Goal: Task Accomplishment & Management: Use online tool/utility

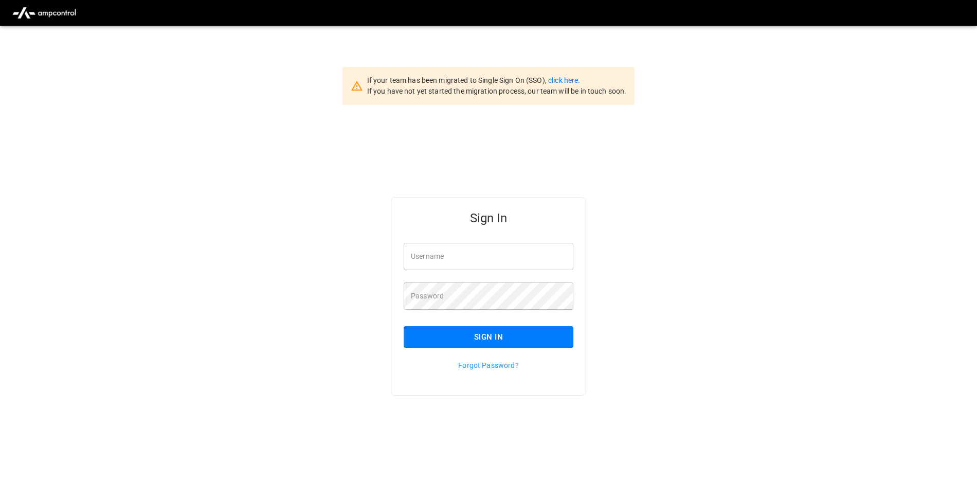
type input "**********"
click at [516, 329] on button "Sign In" at bounding box center [489, 337] width 170 height 22
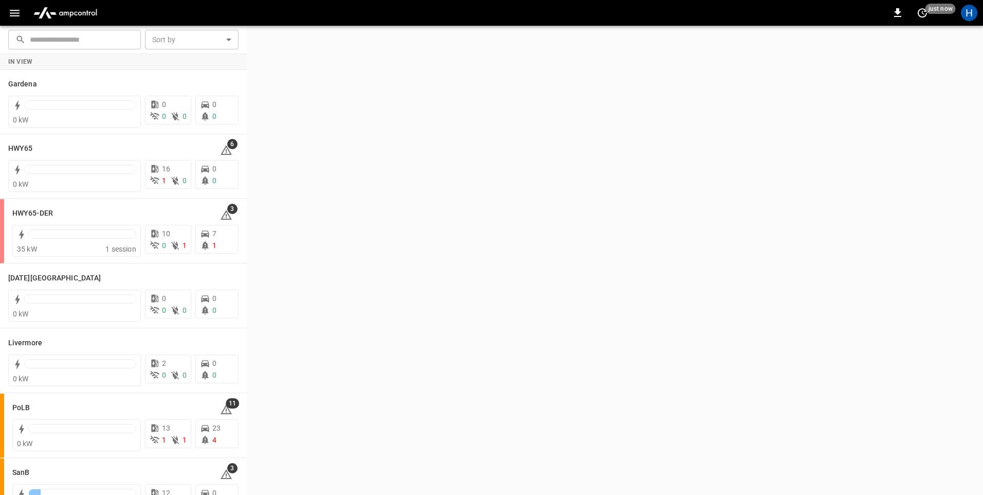
click at [22, 19] on button "button" at bounding box center [14, 13] width 21 height 19
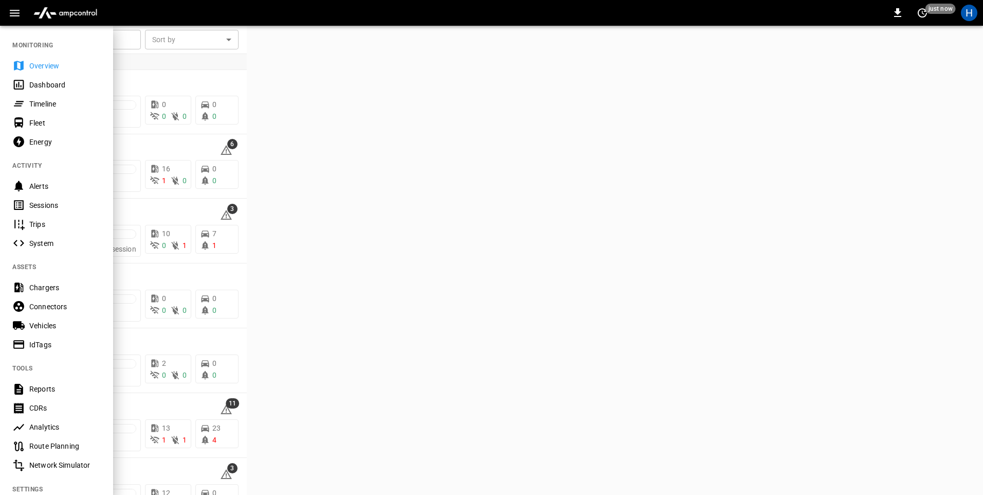
click at [60, 87] on div "Dashboard" at bounding box center [64, 85] width 71 height 10
